Goal: Find specific page/section: Find specific page/section

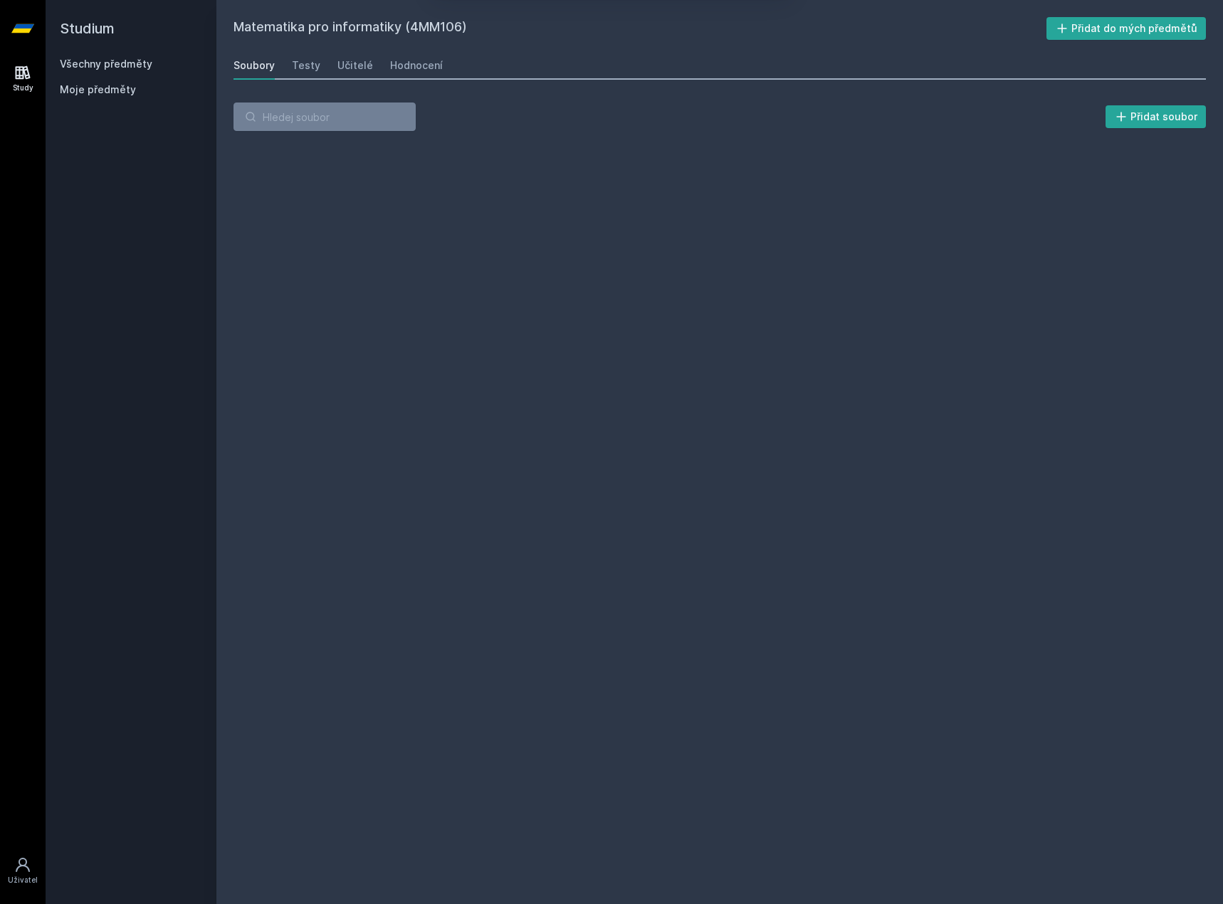
click at [609, 93] on button "Ne" at bounding box center [614, 92] width 51 height 36
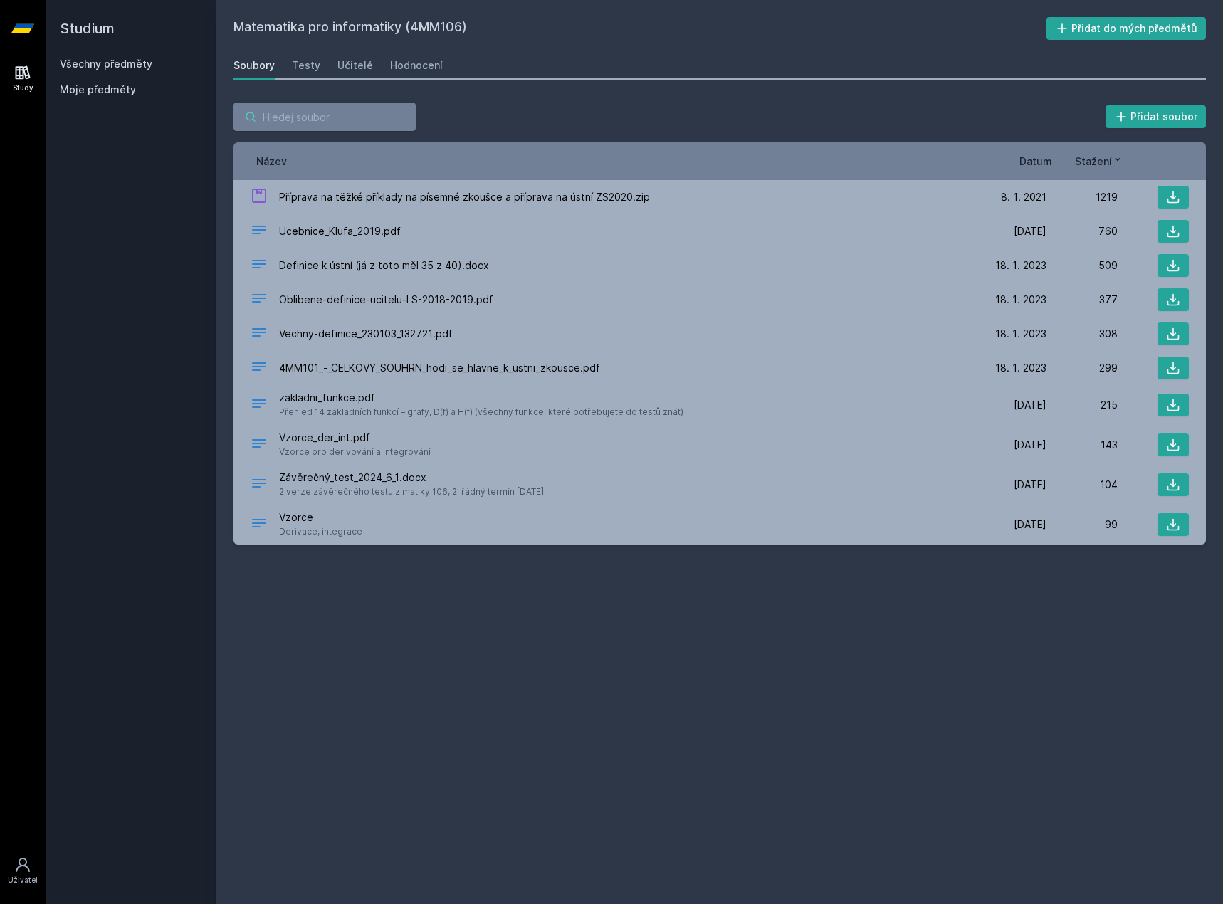
click at [343, 111] on input "search" at bounding box center [324, 117] width 182 height 28
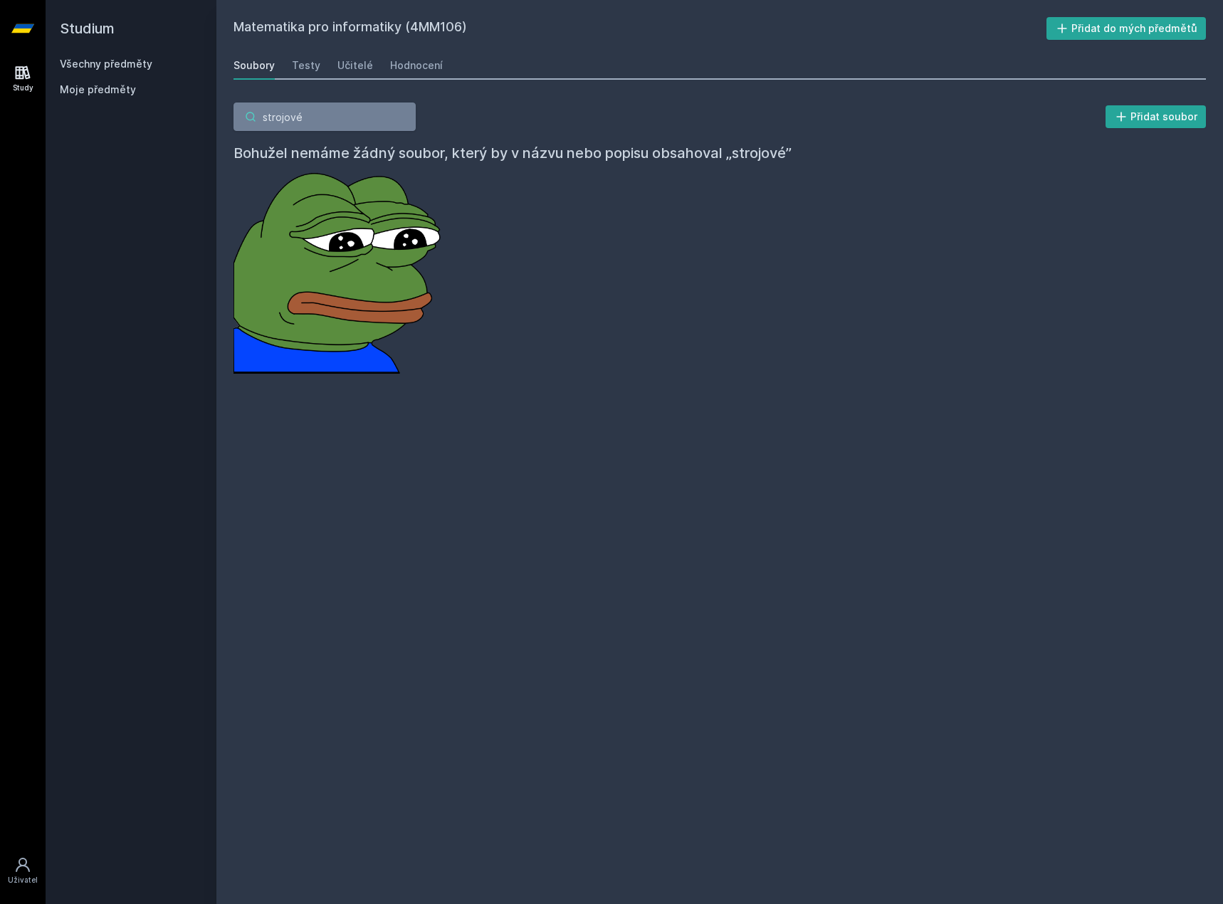
type input "strojové"
click at [107, 23] on h2 "Studium" at bounding box center [131, 28] width 142 height 57
click at [101, 58] on link "Všechny předměty" at bounding box center [106, 64] width 93 height 12
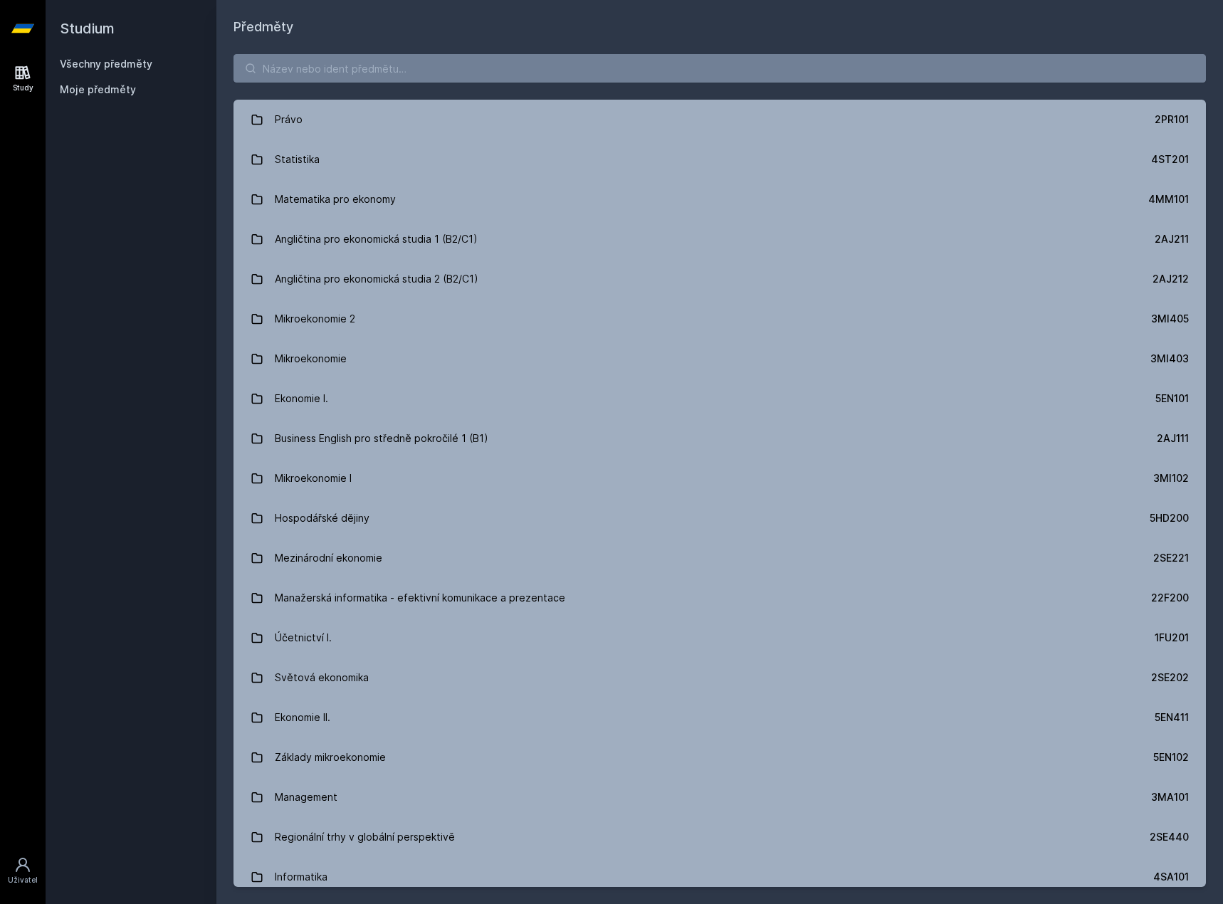
click at [306, 89] on div "Právo 2PR101 Statistika 4ST201 Matematika pro ekonomy 4MM101 Angličtina pro eko…" at bounding box center [719, 470] width 1007 height 867
click at [322, 68] on input "search" at bounding box center [719, 68] width 972 height 28
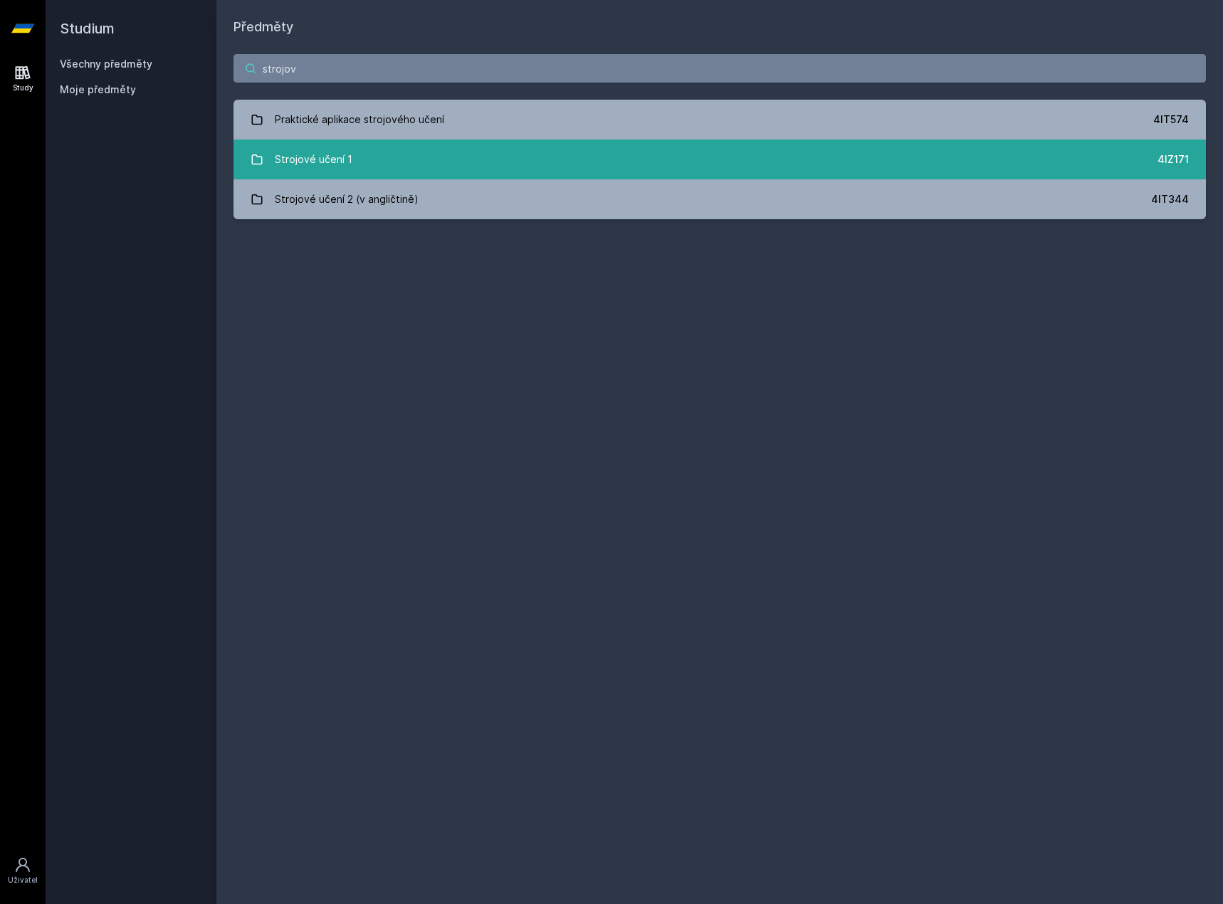
type input "strojov"
click at [397, 168] on link "Strojové učení 1 4IZ171" at bounding box center [719, 160] width 972 height 40
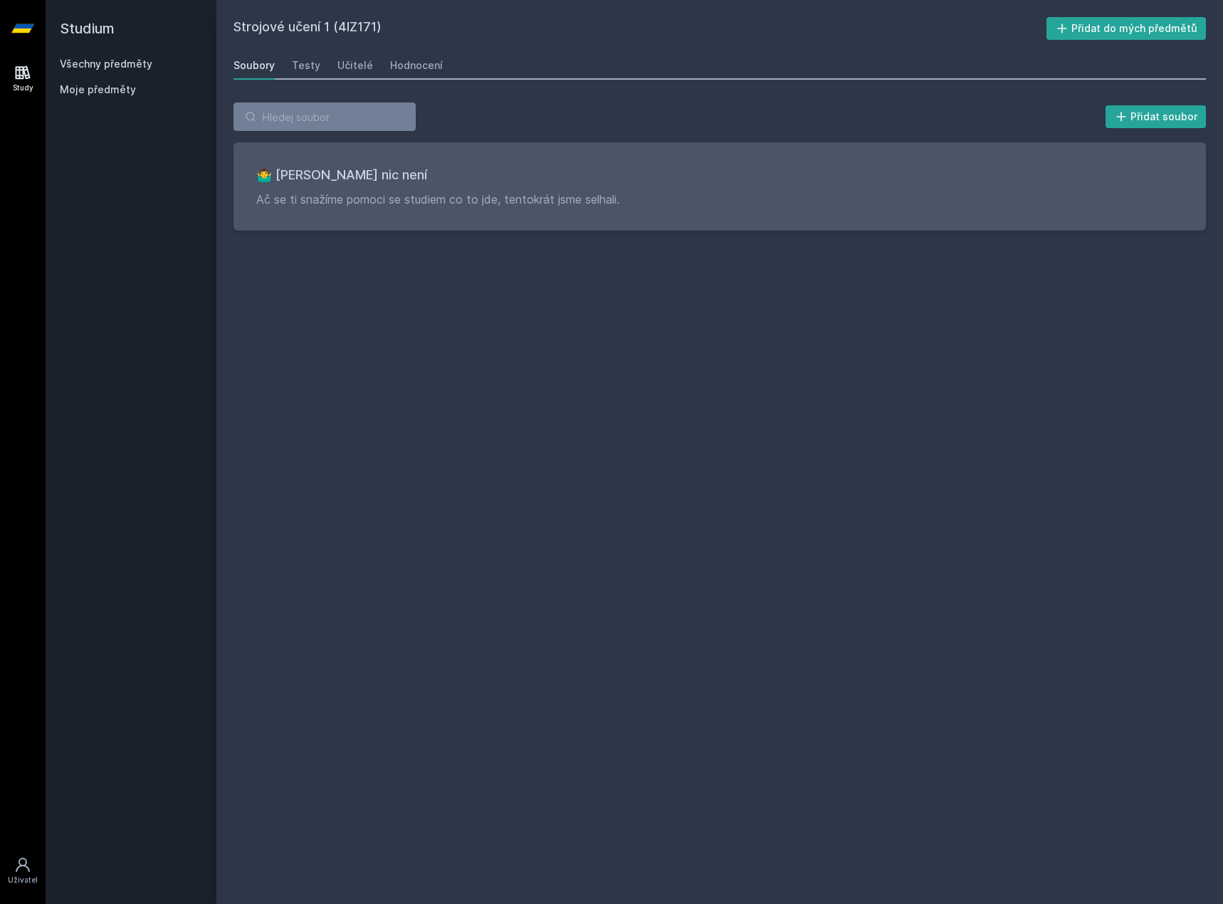
drag, startPoint x: 681, startPoint y: 350, endPoint x: 629, endPoint y: 310, distance: 65.9
click at [629, 310] on div "Strojové učení 1 (4IZ171) Přidat do mých předmětů [GEOGRAPHIC_DATA] Testy Učite…" at bounding box center [719, 452] width 972 height 870
